Goal: Transaction & Acquisition: Purchase product/service

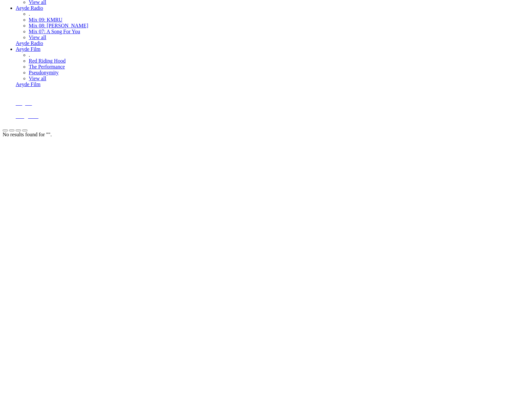
scroll to position [809, 0]
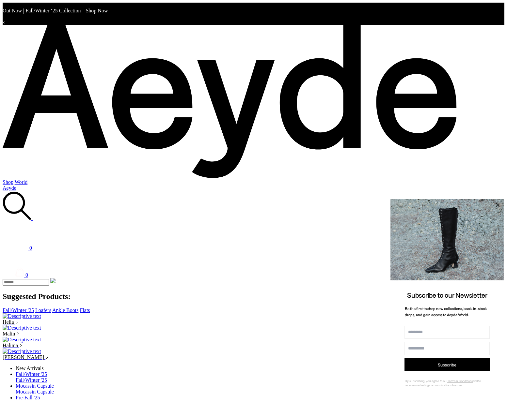
click at [496, 201] on icon at bounding box center [497, 205] width 8 height 8
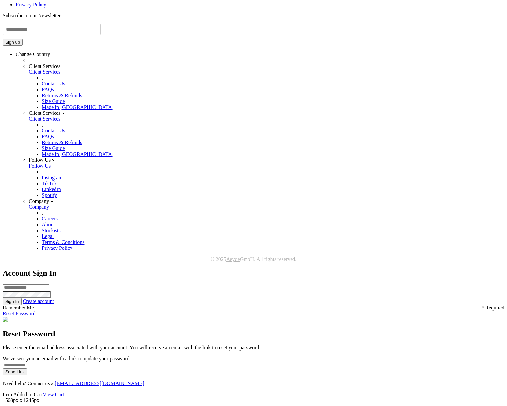
scroll to position [1933, 0]
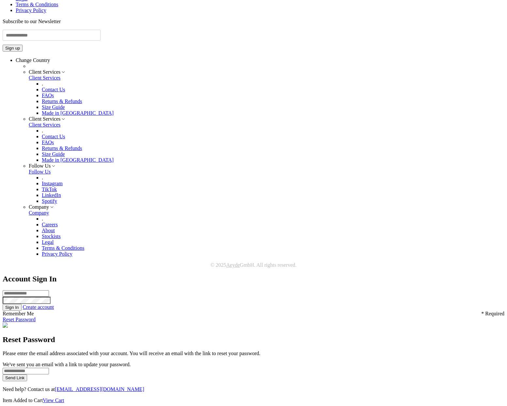
scroll to position [2489, 0]
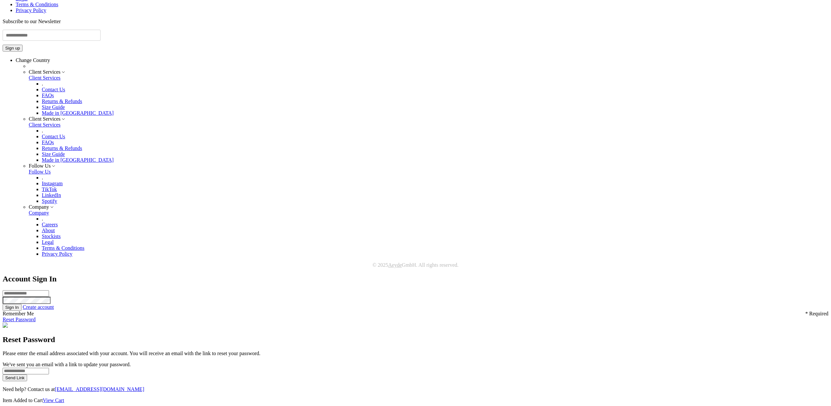
scroll to position [2770, 0]
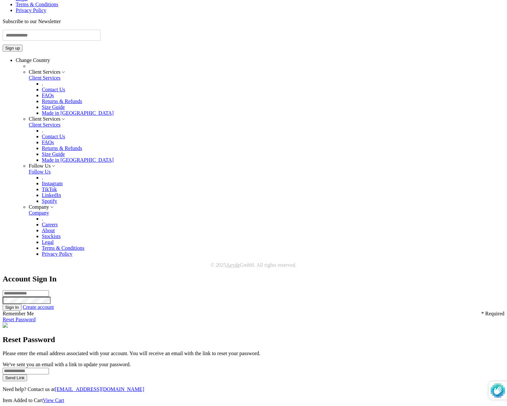
scroll to position [2578, 0]
click at [341, 134] on li "." at bounding box center [273, 131] width 463 height 6
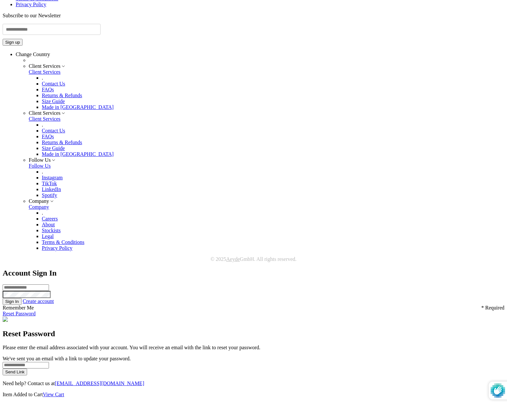
scroll to position [2578, 0]
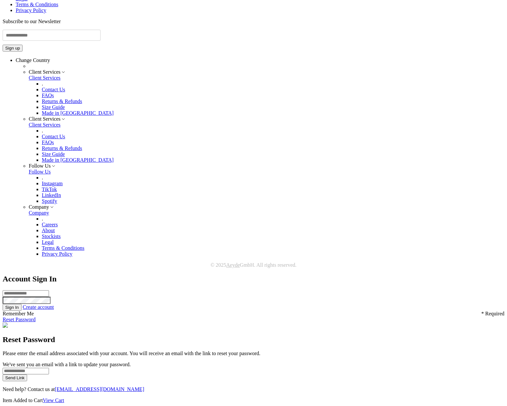
scroll to position [2489, 0]
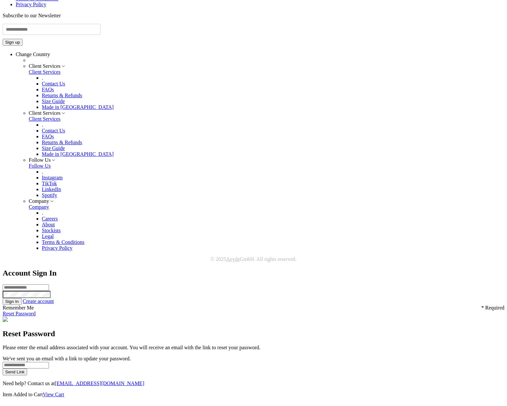
scroll to position [1783, 0]
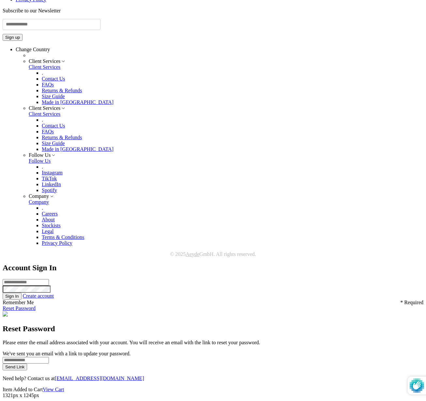
scroll to position [2479, 0]
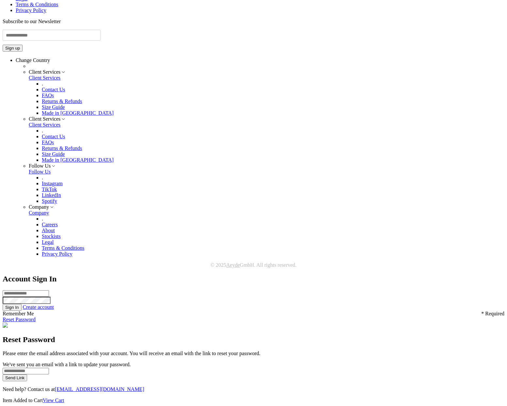
scroll to position [2489, 0]
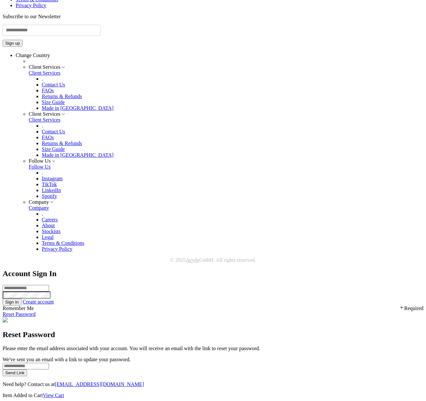
scroll to position [2357, 0]
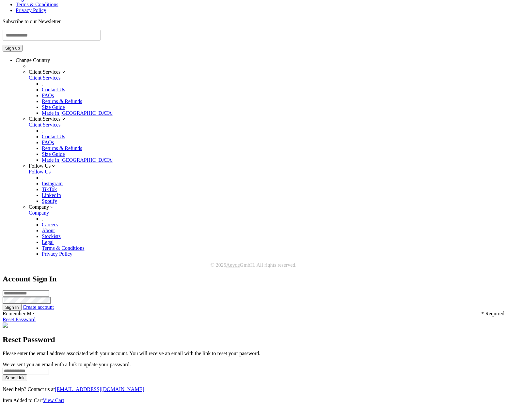
scroll to position [2480, 0]
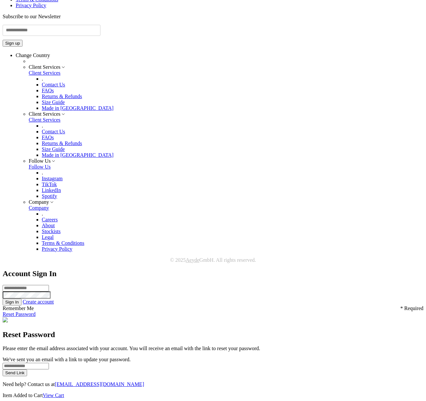
scroll to position [2348, 0]
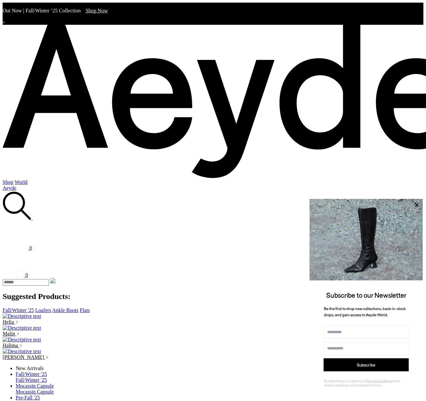
scroll to position [0, 0]
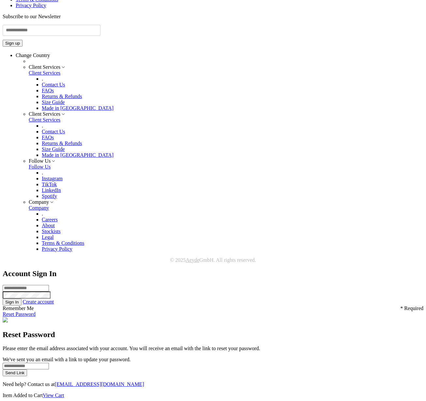
scroll to position [2348, 0]
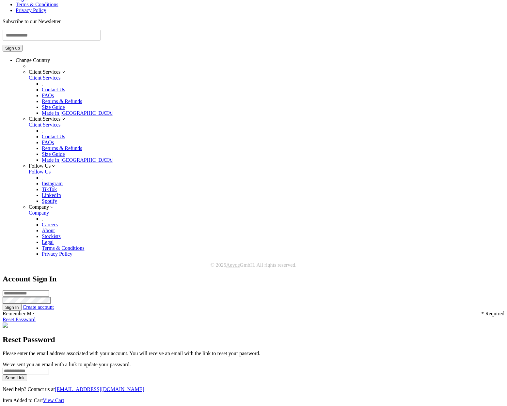
scroll to position [3224, 0]
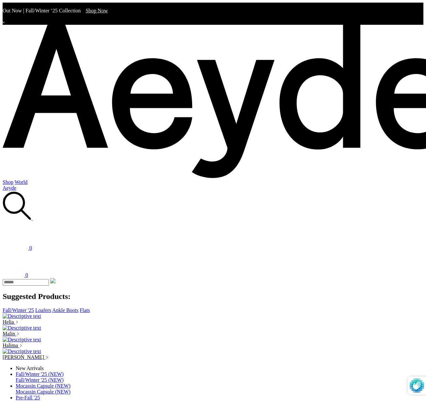
scroll to position [1685, 0]
